Goal: Transaction & Acquisition: Download file/media

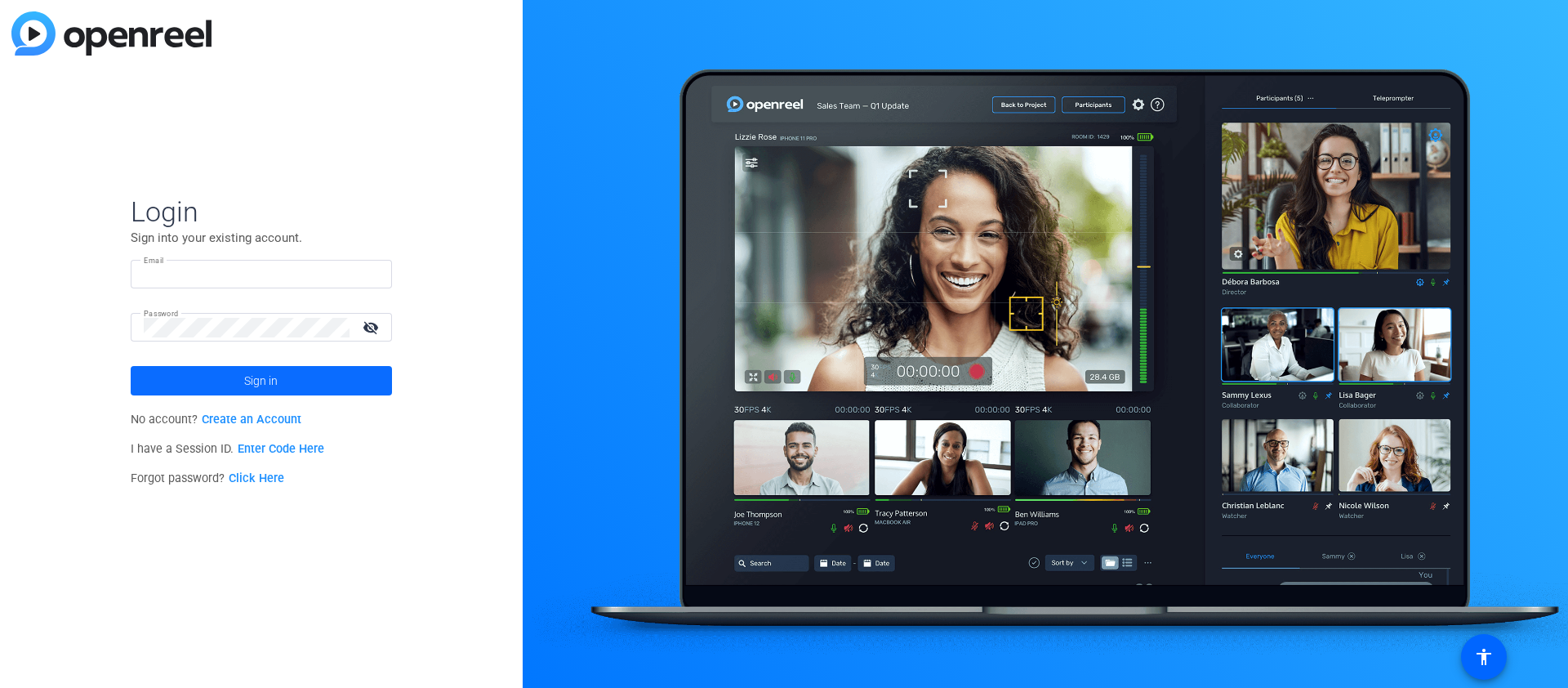
type input "pgannon@thoughtcastmedia.tv"
click at [217, 392] on span at bounding box center [262, 381] width 262 height 39
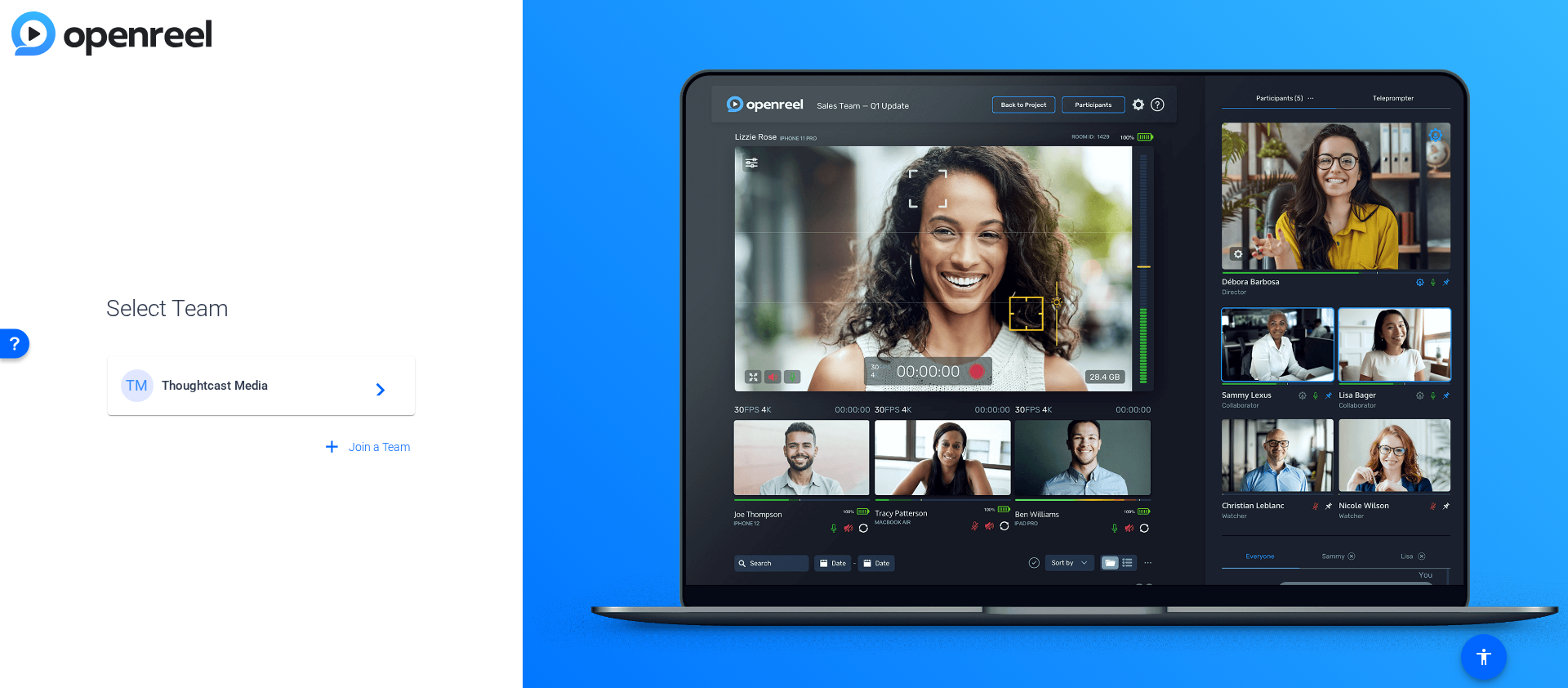
click at [225, 401] on div "TM Thoughtcast Media navigate_next" at bounding box center [262, 385] width 281 height 32
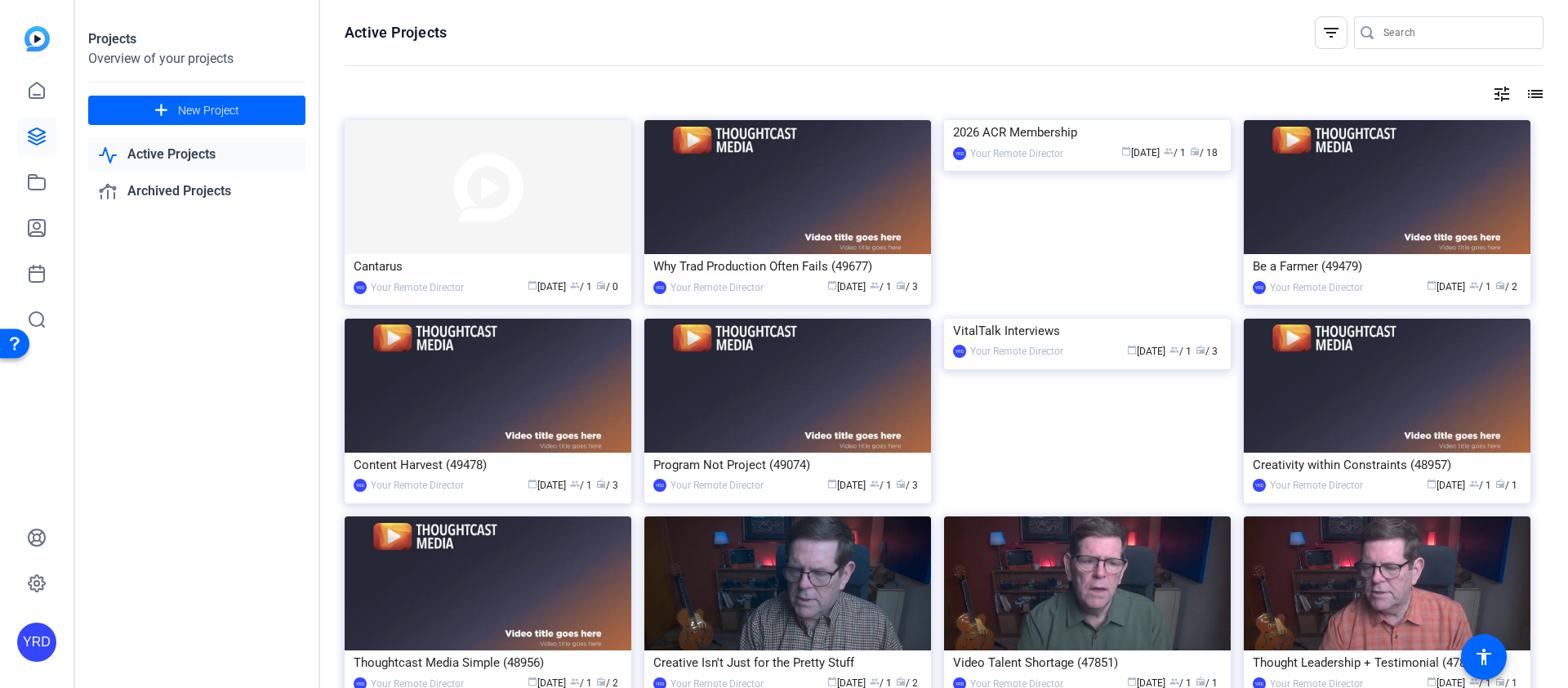
click at [1383, 30] on input "Search" at bounding box center [1457, 33] width 147 height 20
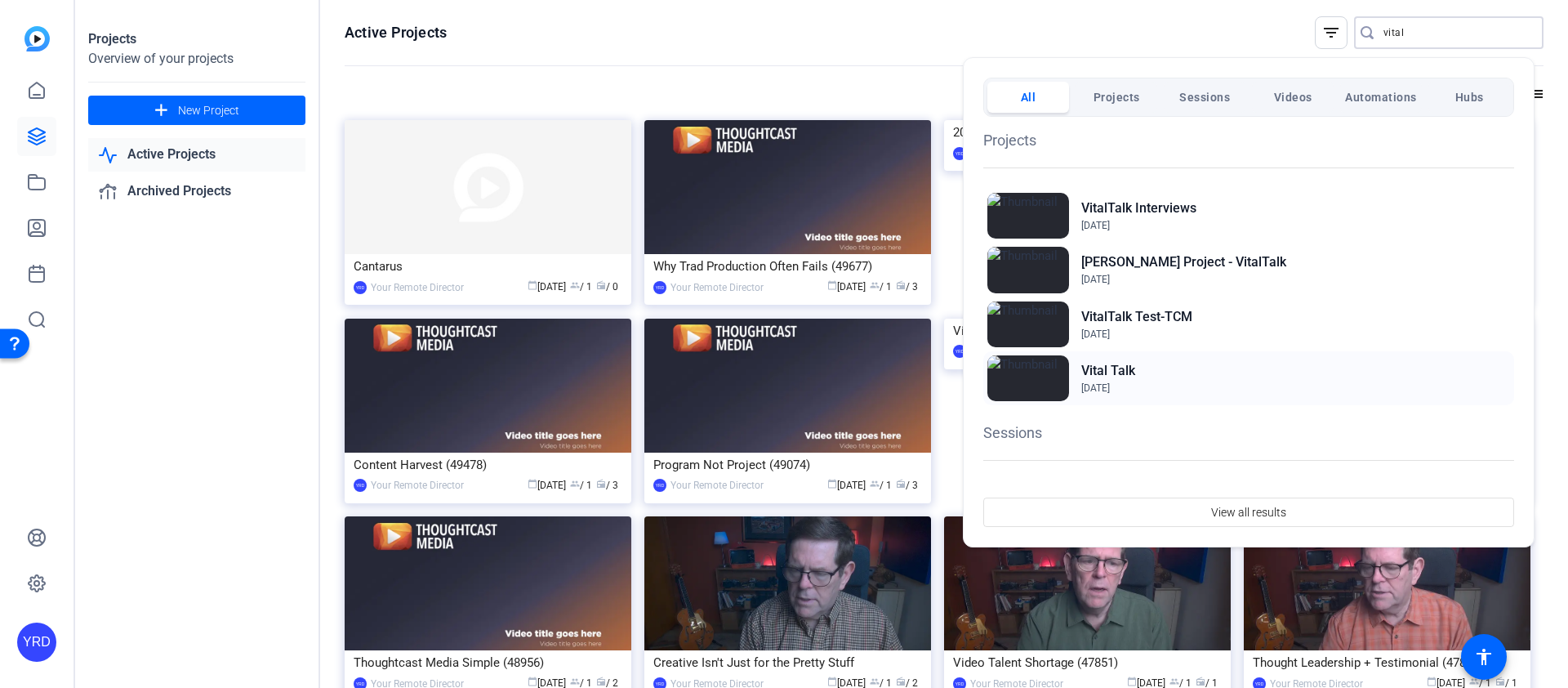
type input "vital"
click at [1124, 374] on h2 "Vital Talk" at bounding box center [1108, 371] width 54 height 20
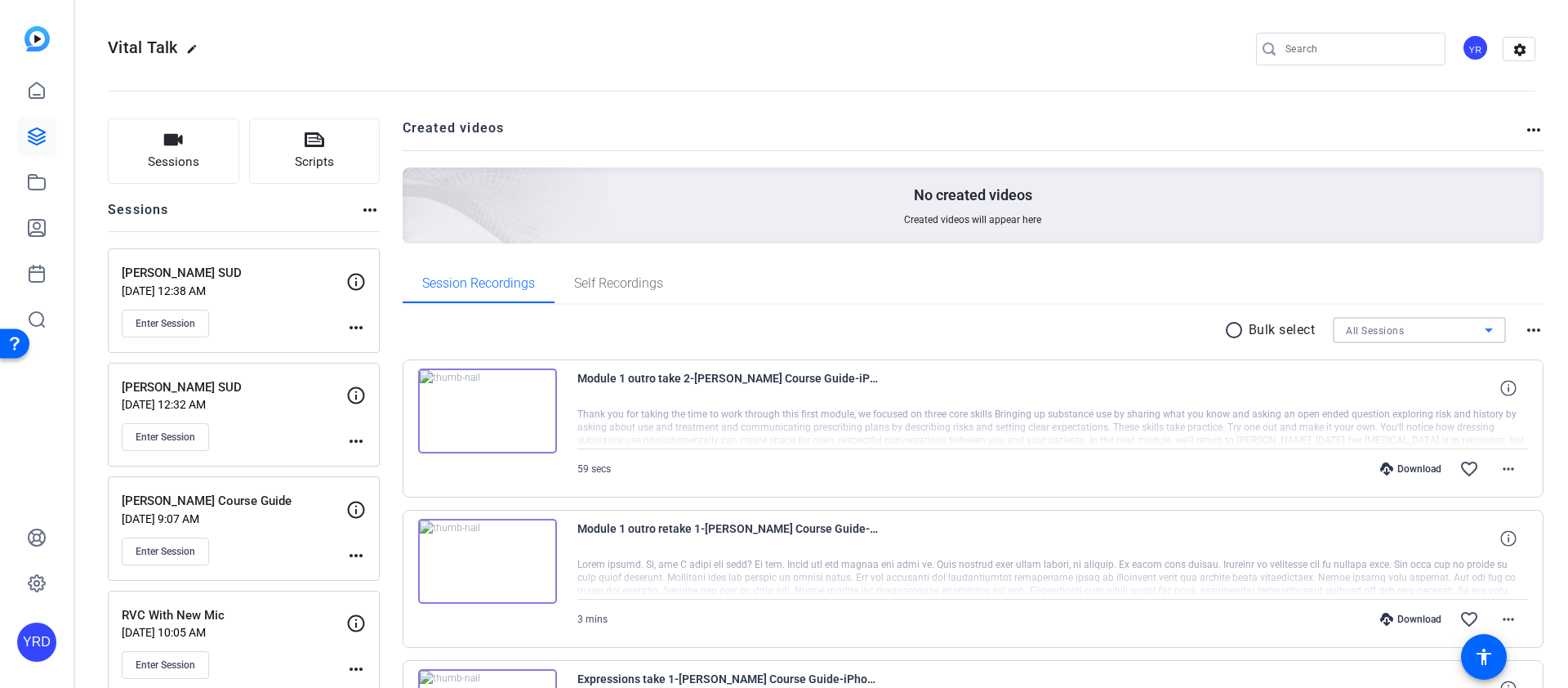
click at [1434, 331] on div "All Sessions" at bounding box center [1415, 330] width 139 height 21
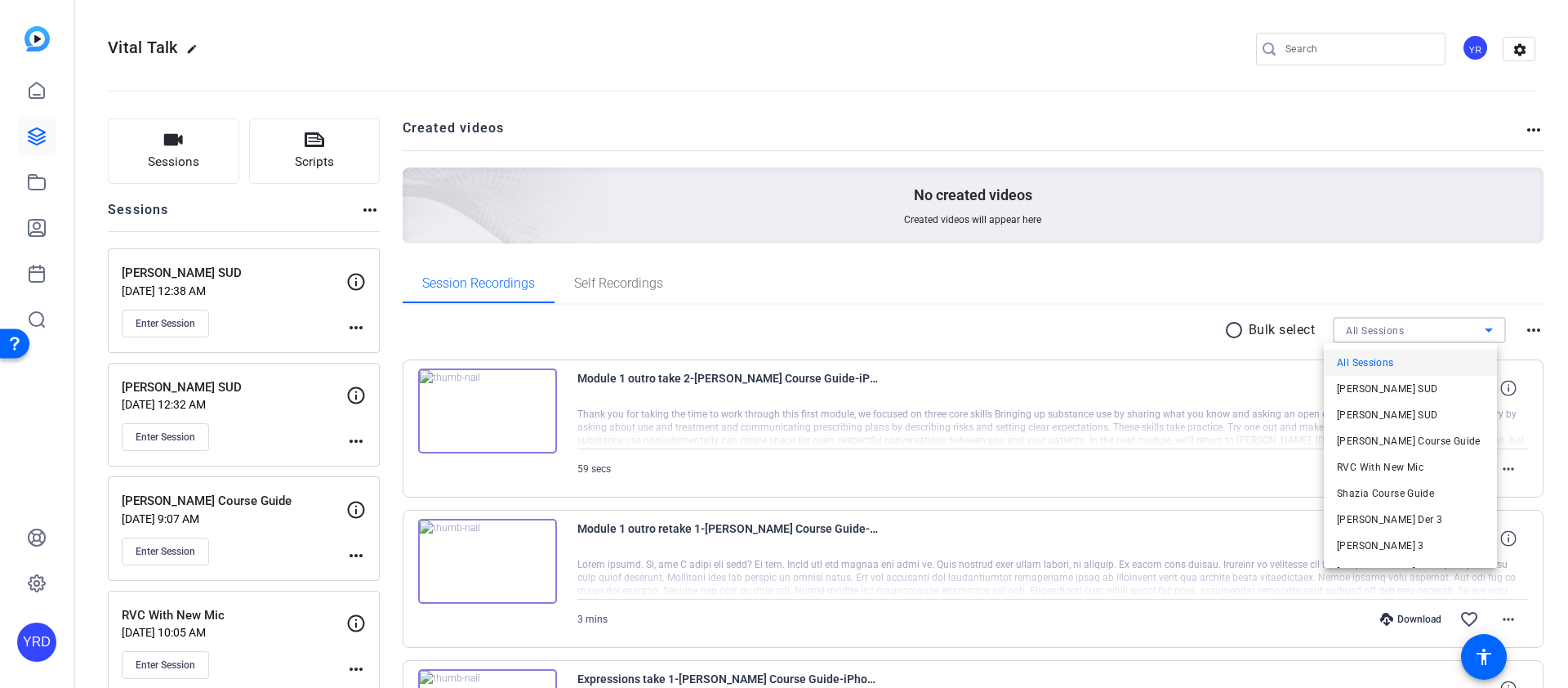
click at [1434, 434] on span "[PERSON_NAME] Course Guide" at bounding box center [1409, 441] width 143 height 20
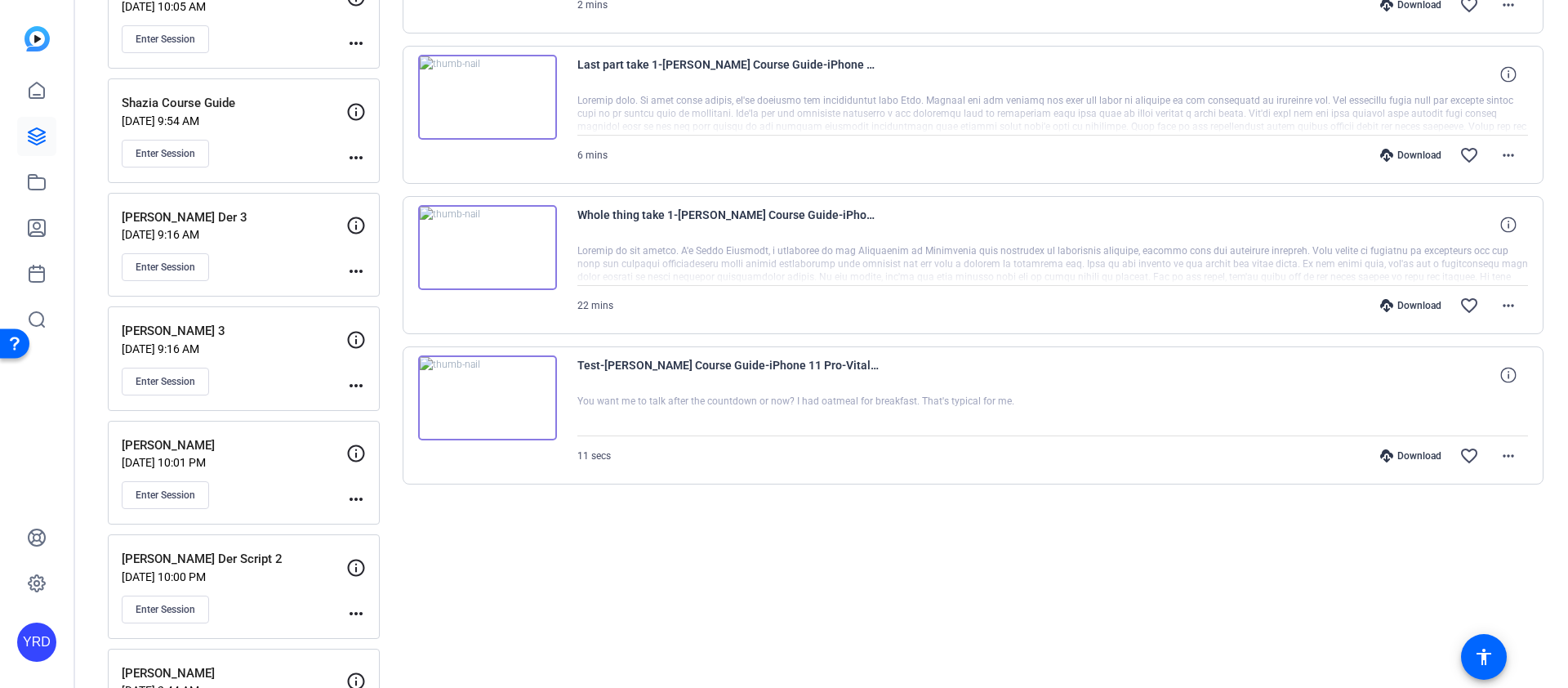
scroll to position [553, 0]
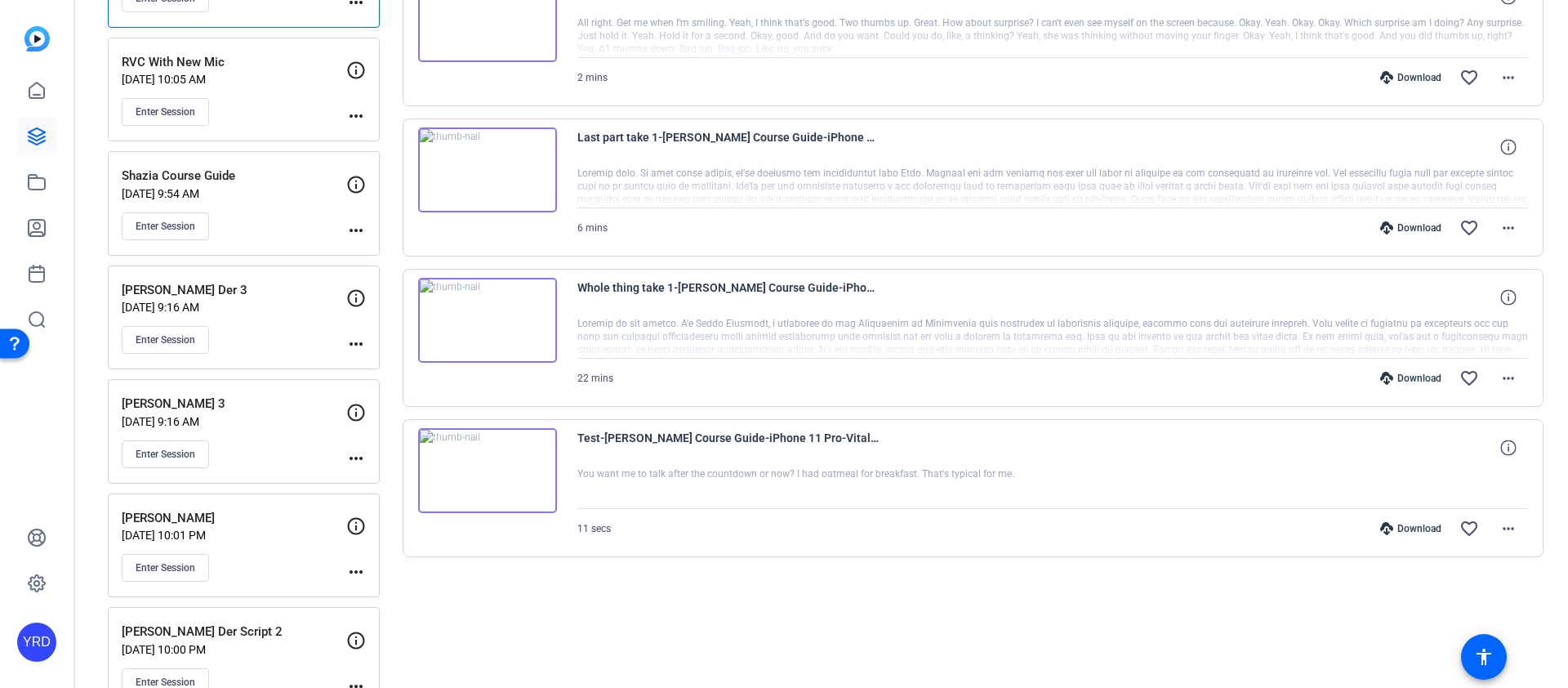
click at [1403, 382] on div "Download" at bounding box center [1411, 378] width 78 height 13
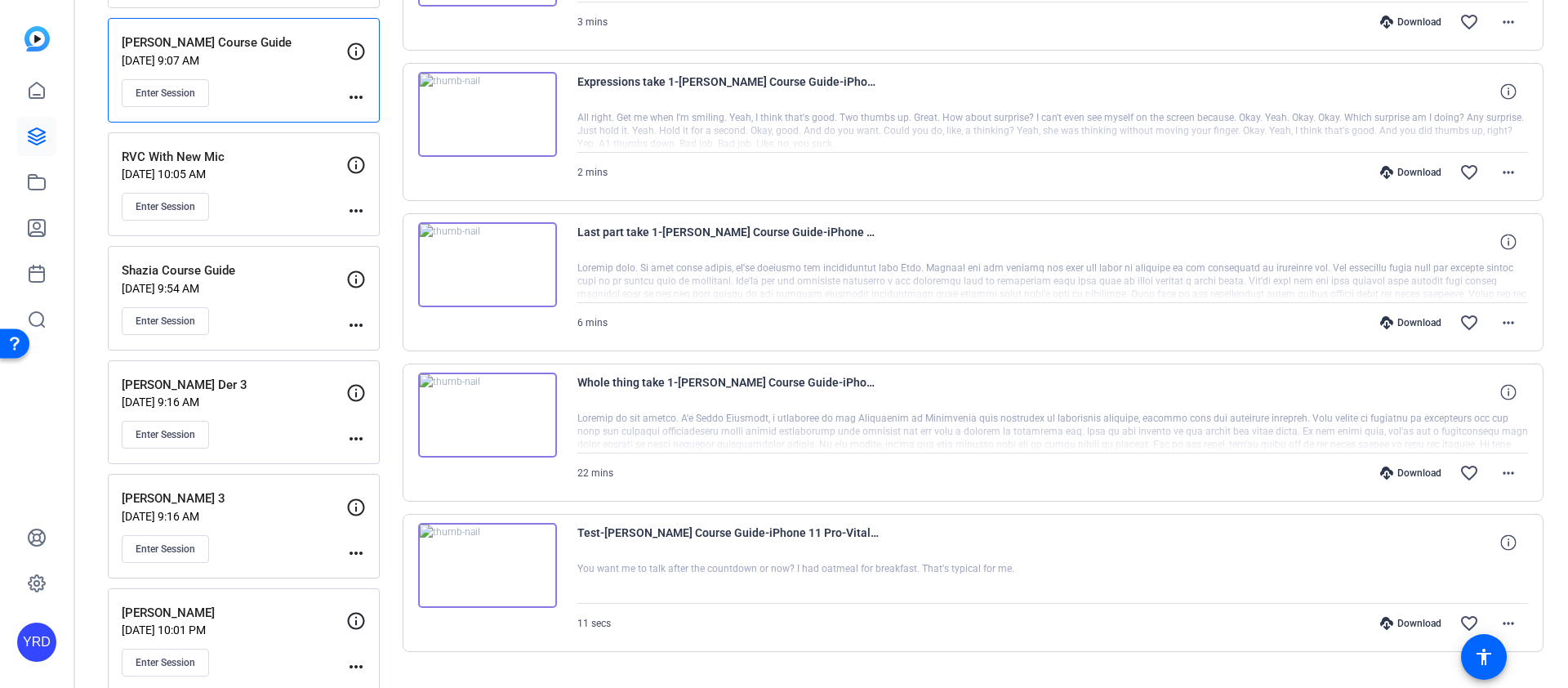
scroll to position [440, 0]
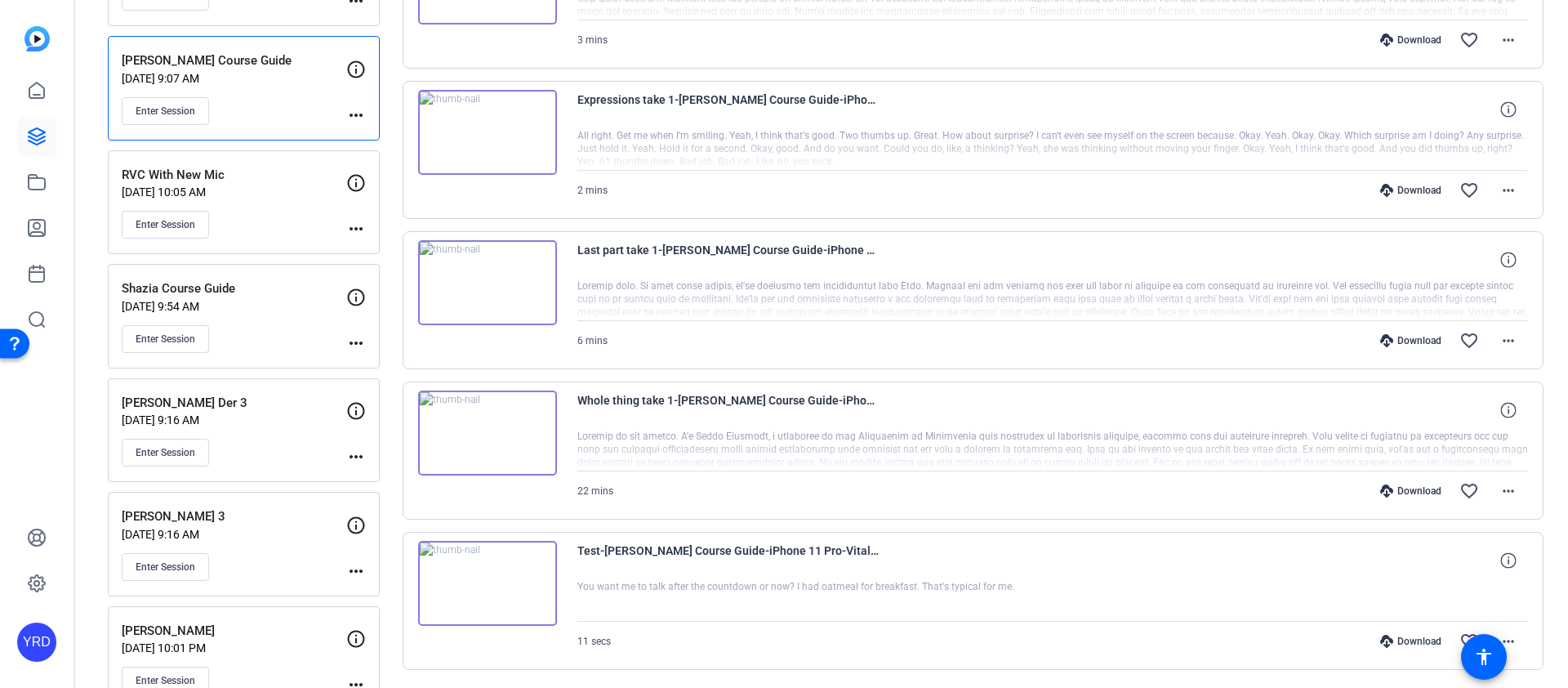
click at [1411, 334] on div "Download" at bounding box center [1411, 340] width 78 height 13
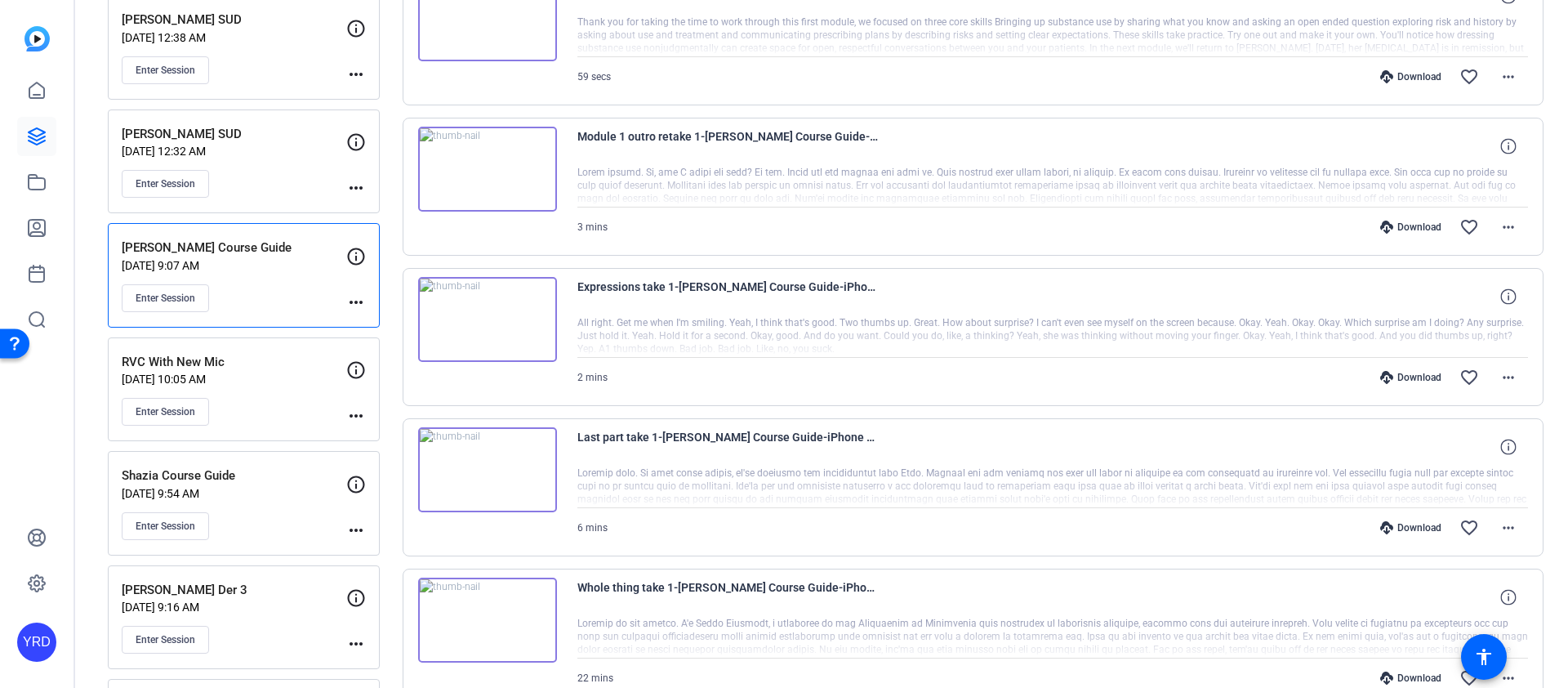
scroll to position [243, 0]
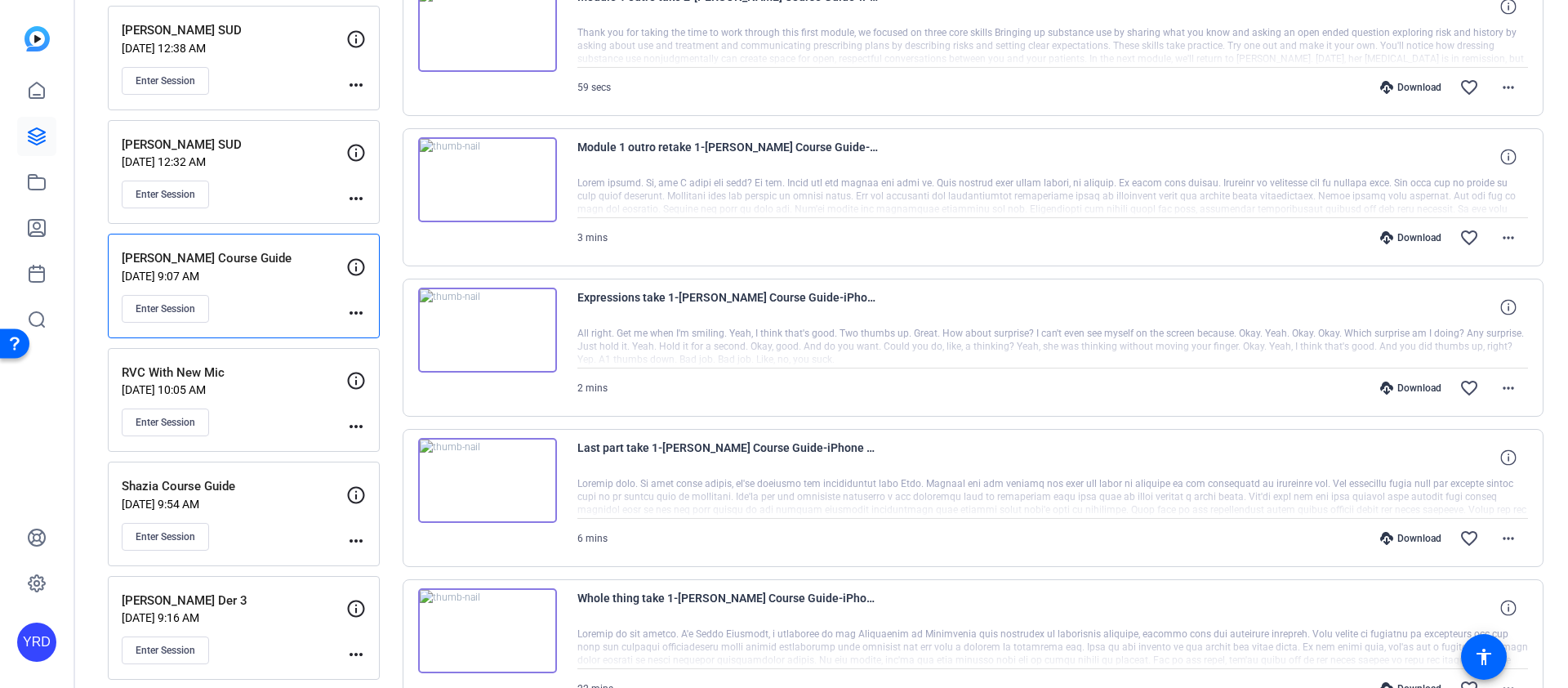
click at [1397, 384] on div "Download" at bounding box center [1411, 388] width 78 height 13
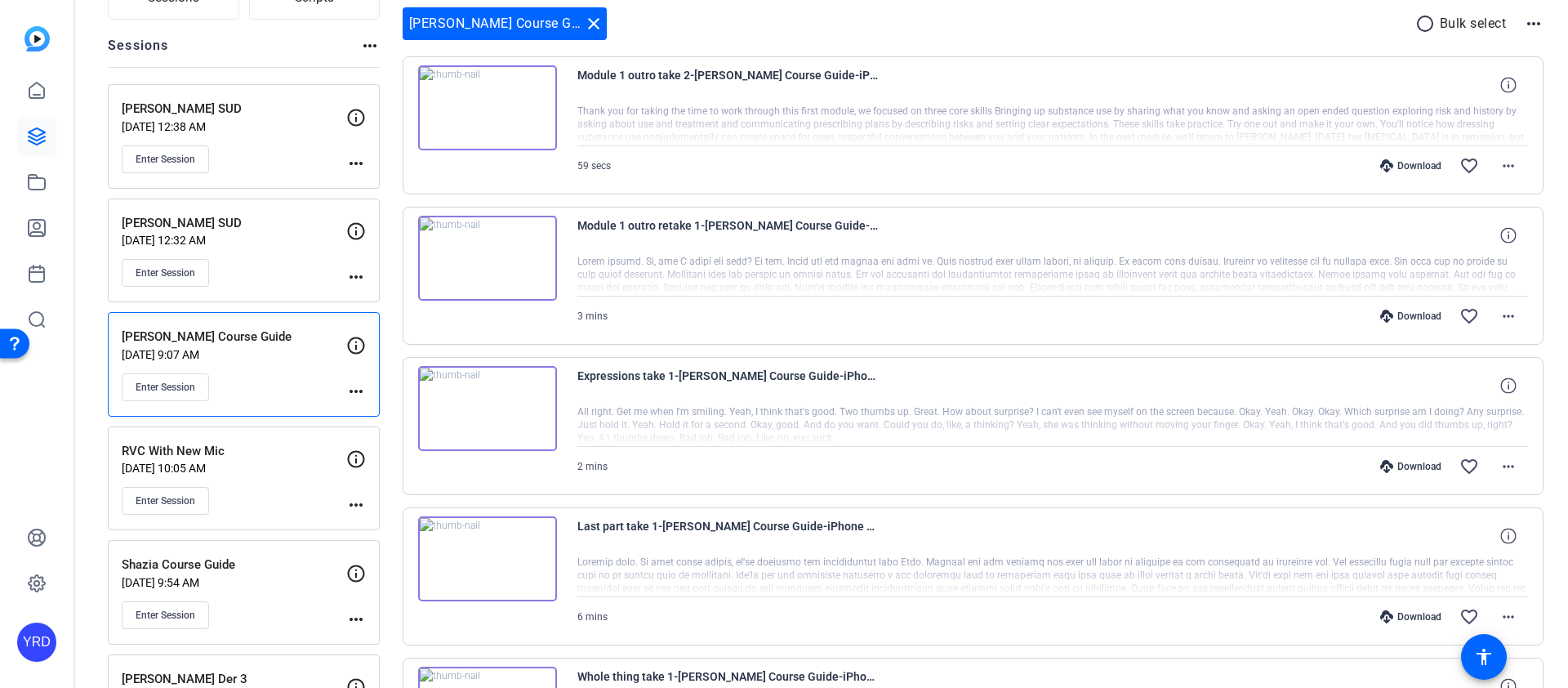
scroll to position [163, 0]
click at [1404, 314] on div "Download" at bounding box center [1411, 316] width 78 height 13
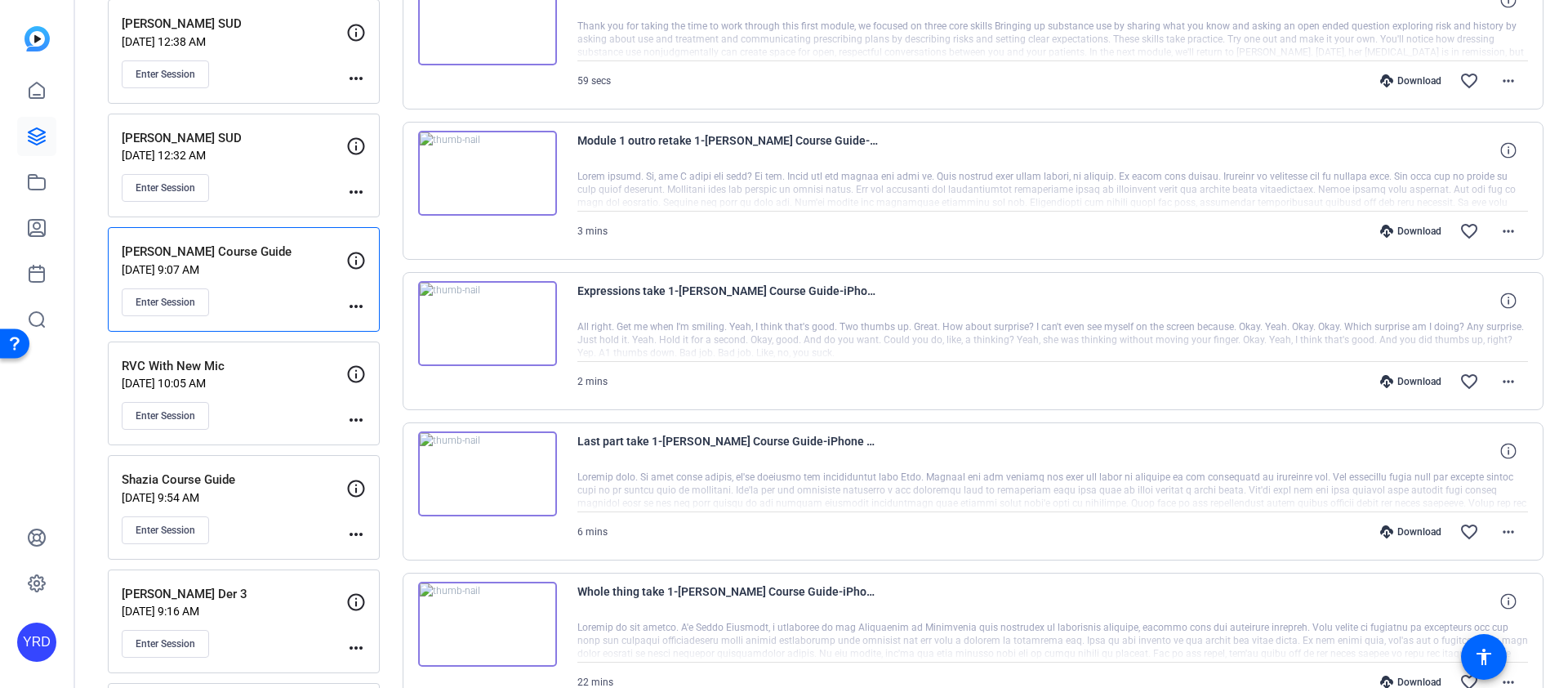
scroll to position [189, 0]
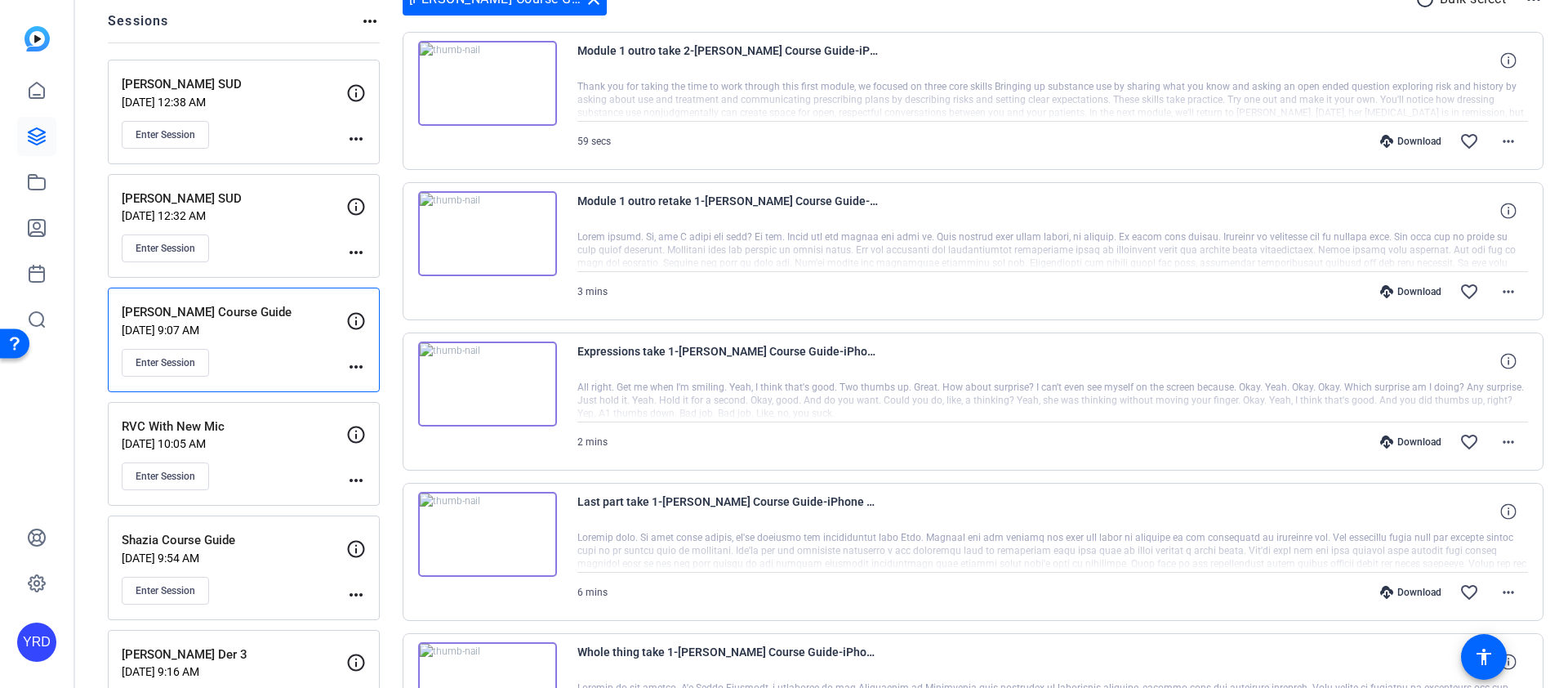
click at [1414, 143] on div "Download" at bounding box center [1411, 141] width 78 height 13
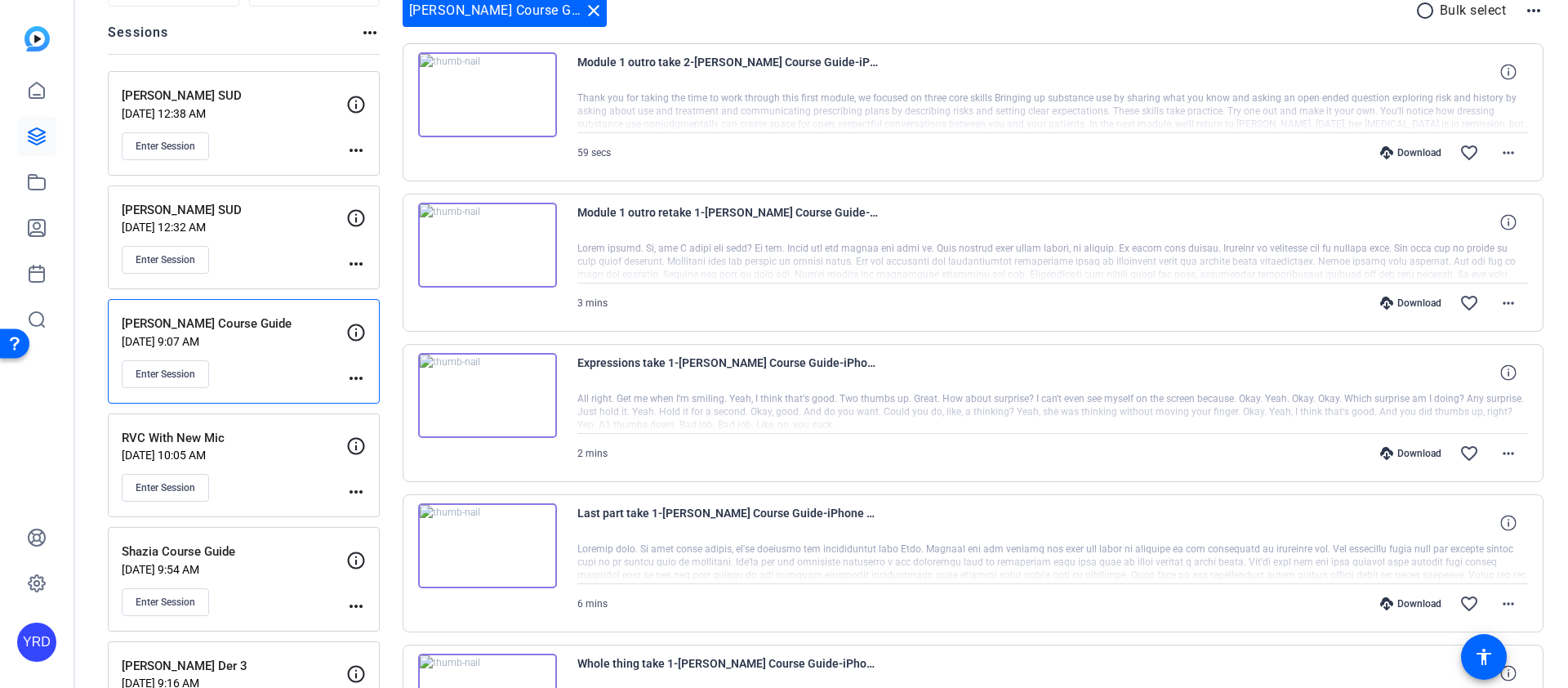
scroll to position [161, 0]
